Goal: Task Accomplishment & Management: Manage account settings

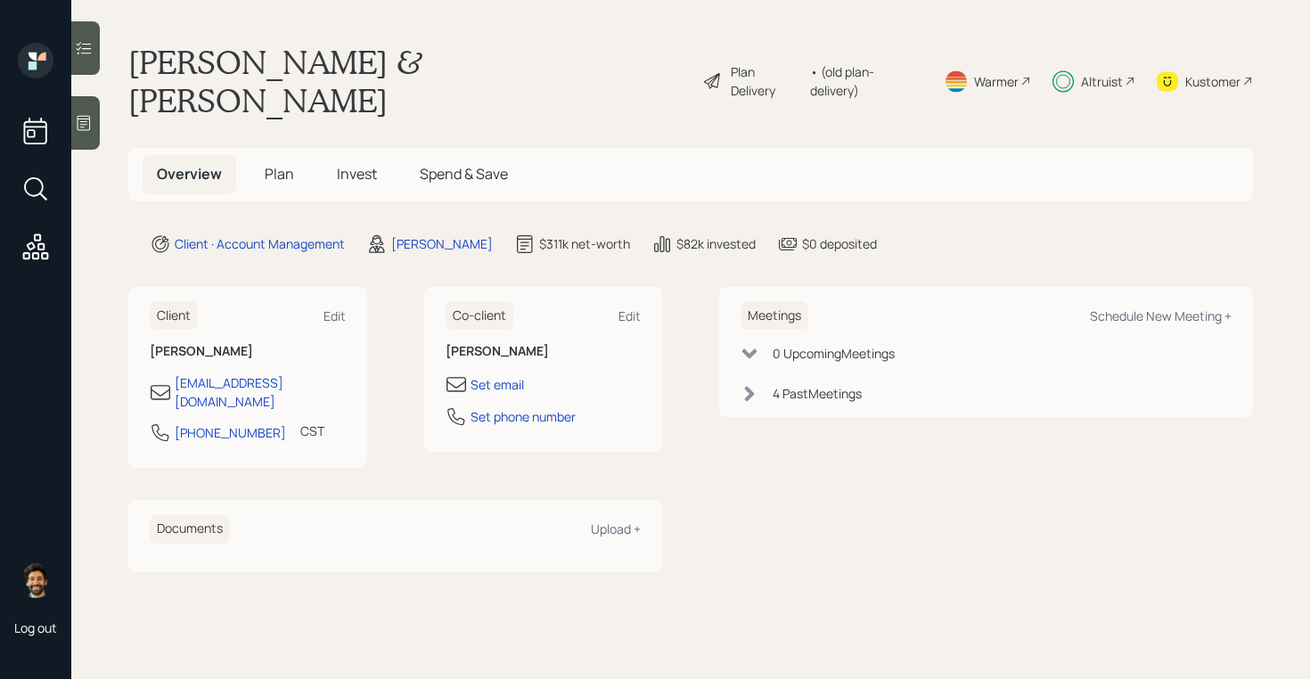
click at [334, 155] on h5 "Invest" at bounding box center [357, 174] width 69 height 38
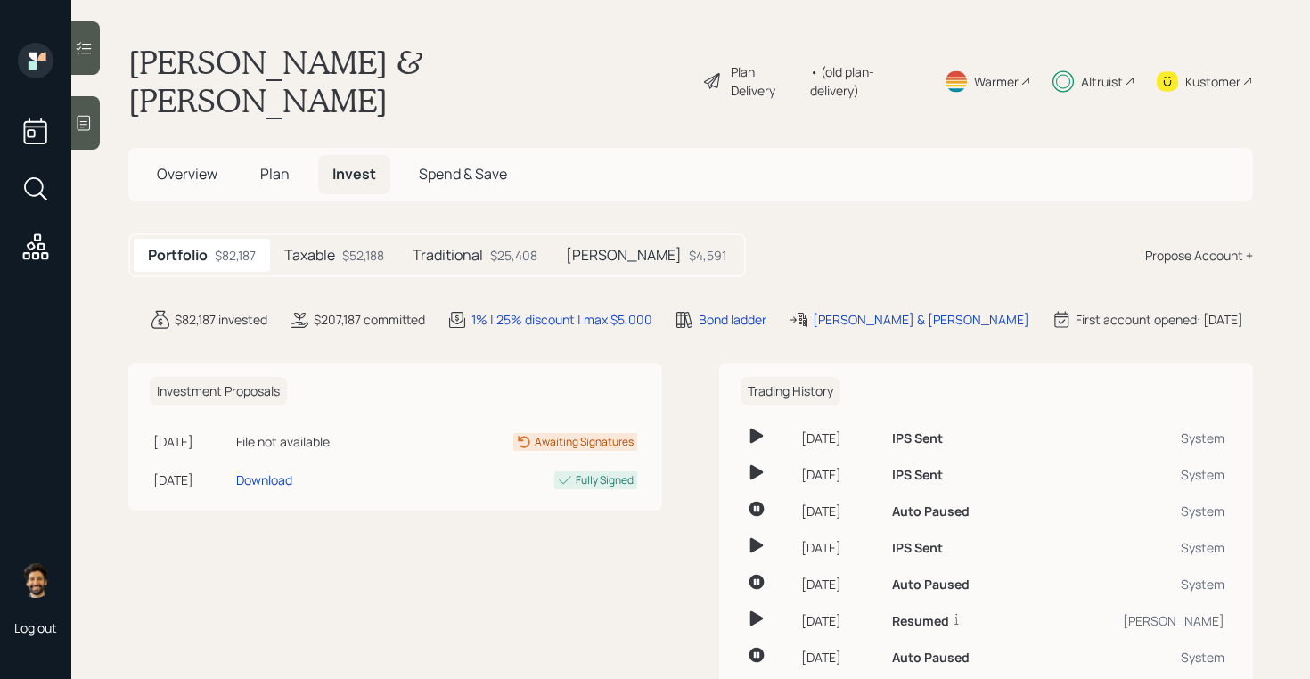
click at [460, 247] on h5 "Traditional" at bounding box center [448, 255] width 70 height 17
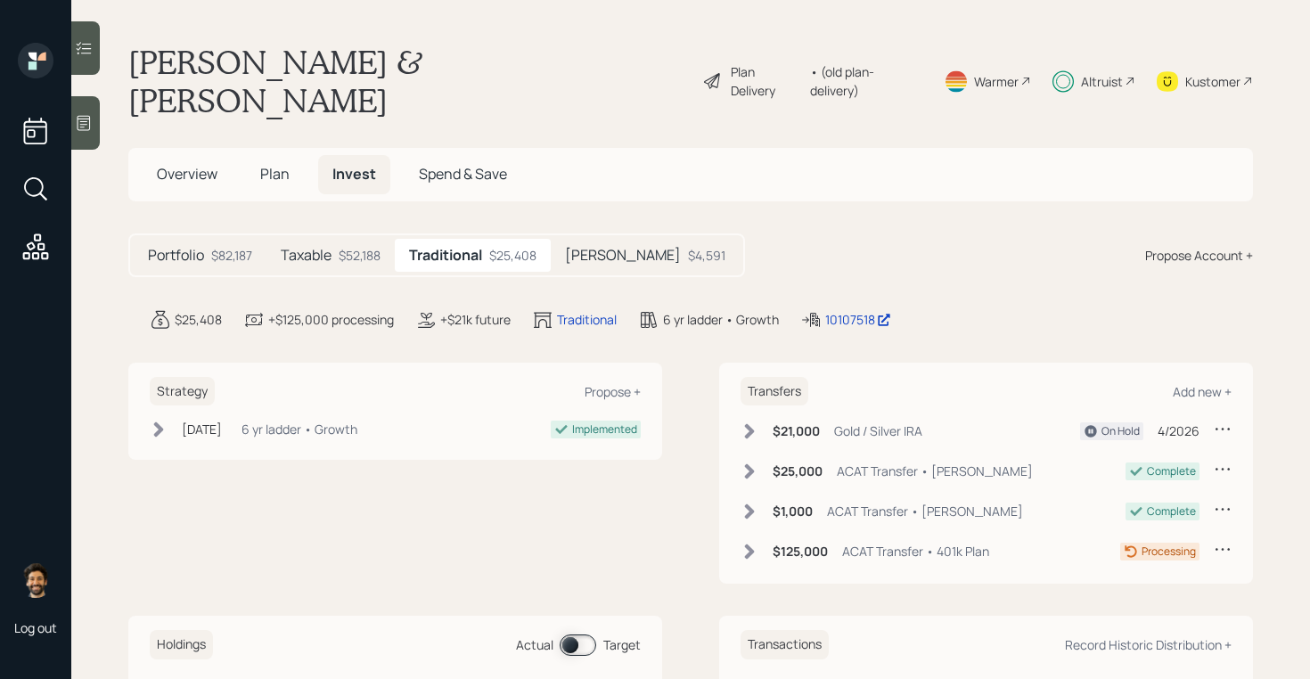
click at [347, 246] on div "$52,188" at bounding box center [360, 255] width 42 height 19
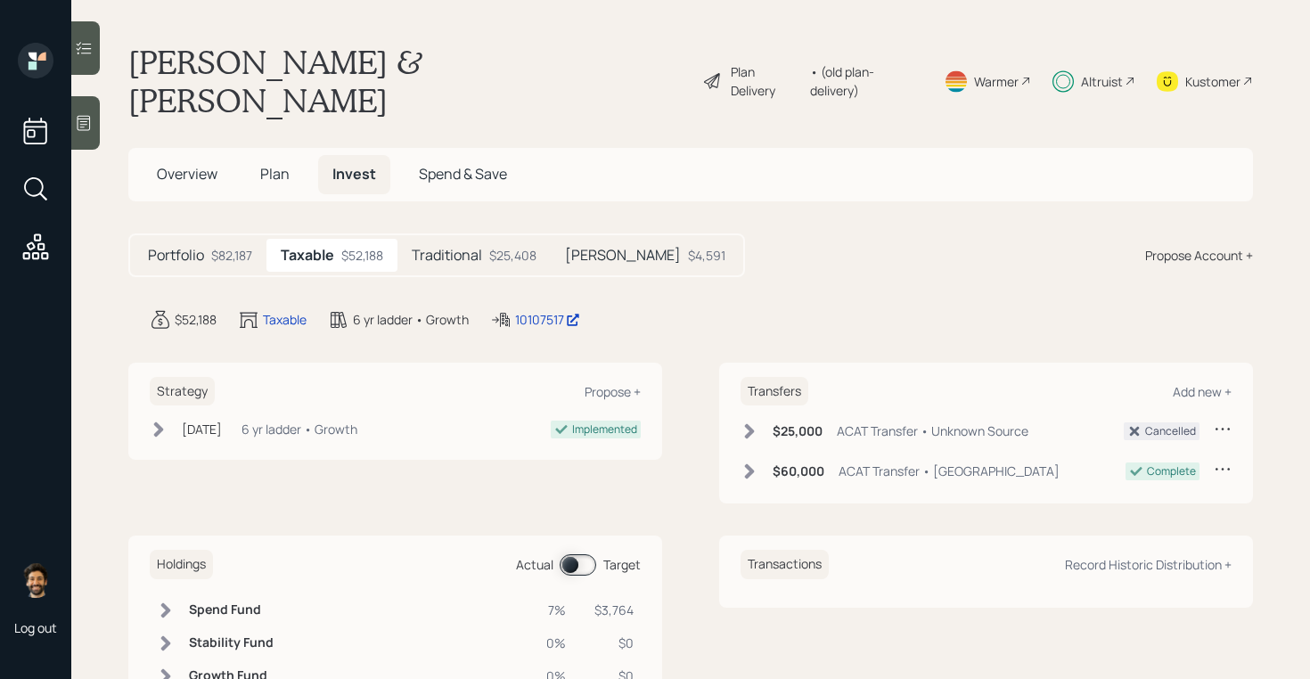
click at [1093, 72] on div "Altruist" at bounding box center [1102, 81] width 42 height 19
